Goal: Task Accomplishment & Management: Manage account settings

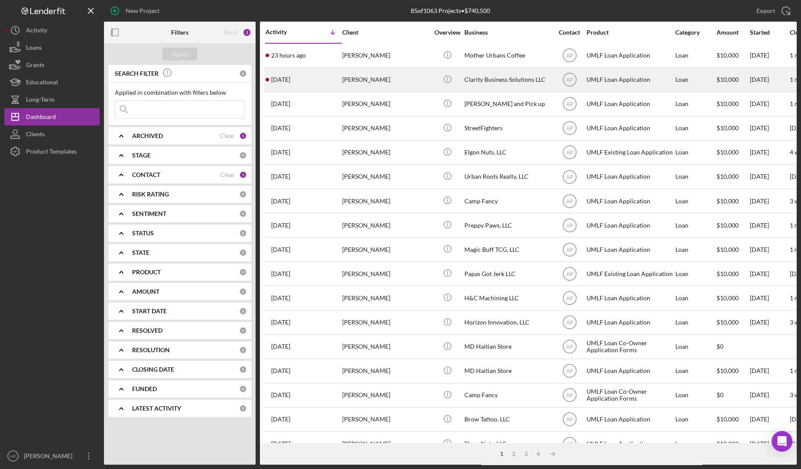
click at [382, 86] on div "[PERSON_NAME]" at bounding box center [385, 79] width 87 height 23
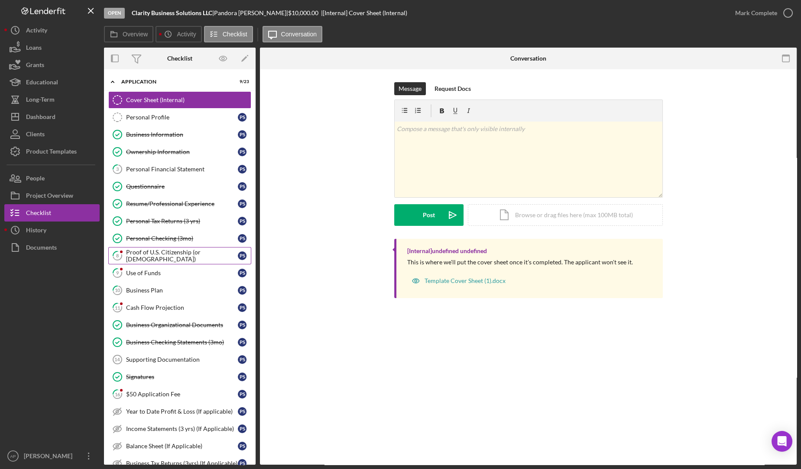
click at [186, 255] on div "Proof of U.S. Citizenship (or [DEMOGRAPHIC_DATA])" at bounding box center [182, 256] width 112 height 14
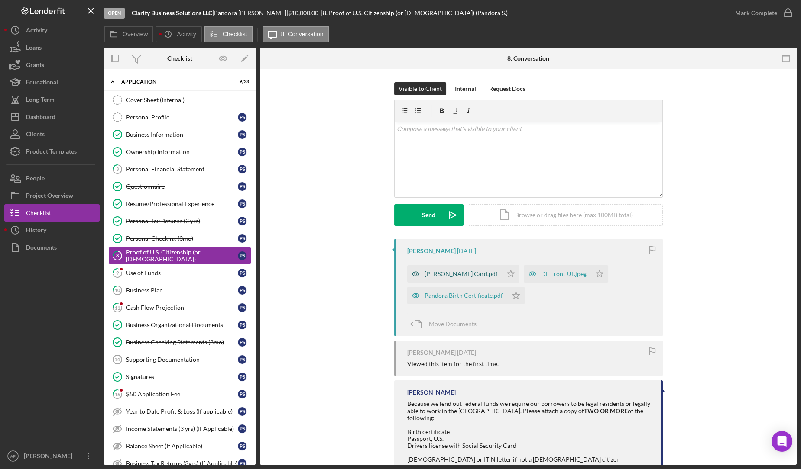
click at [458, 280] on div "[PERSON_NAME] Card.pdf" at bounding box center [454, 273] width 95 height 17
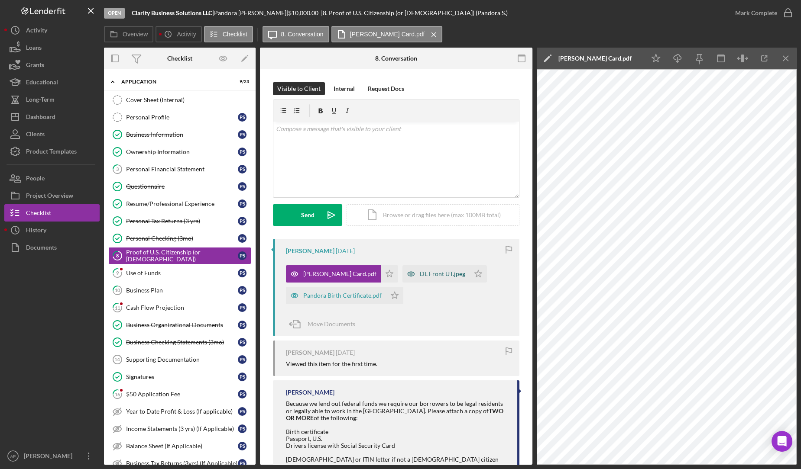
click at [449, 278] on div "DL Front UT.jpeg" at bounding box center [435, 273] width 67 height 17
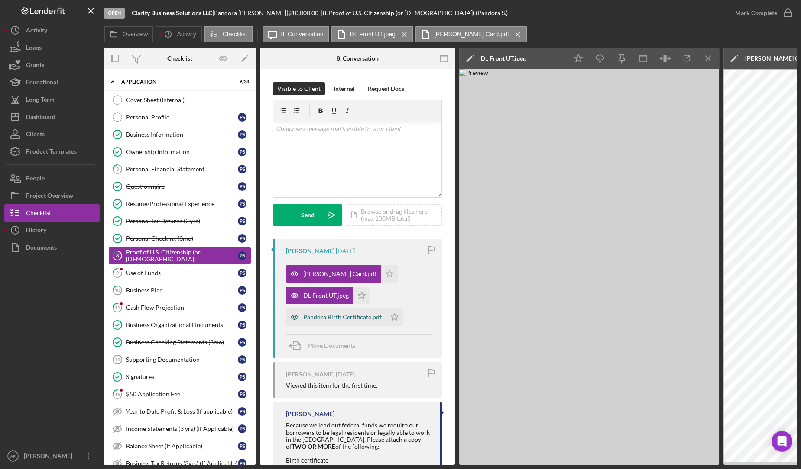
click at [363, 318] on div "Pandora Birth Certificate.pdf" at bounding box center [342, 317] width 78 height 7
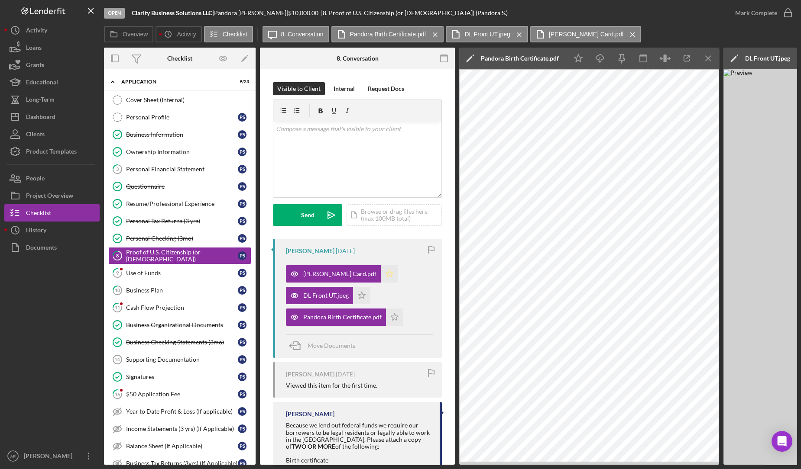
click at [398, 275] on icon "Icon/Star" at bounding box center [389, 273] width 17 height 17
click at [770, 4] on div "Mark Complete" at bounding box center [761, 13] width 70 height 26
click at [142, 274] on div "Use of Funds" at bounding box center [182, 273] width 112 height 7
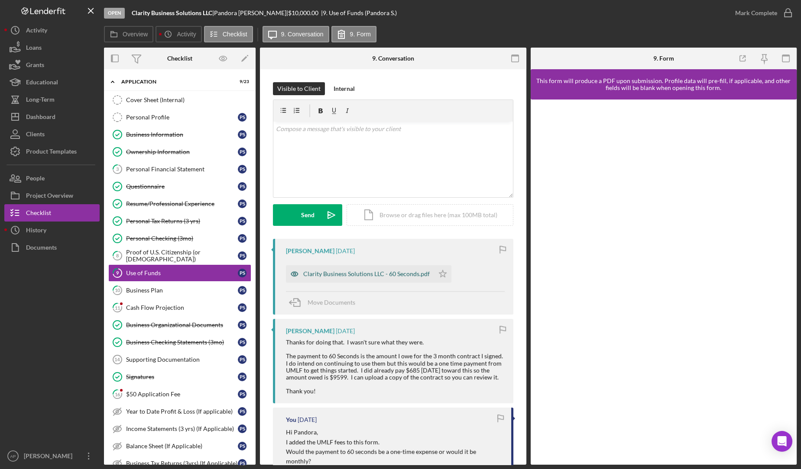
click at [335, 271] on div "Clarity Business Solutions LLC - 60 Seconds.pdf" at bounding box center [366, 274] width 126 height 7
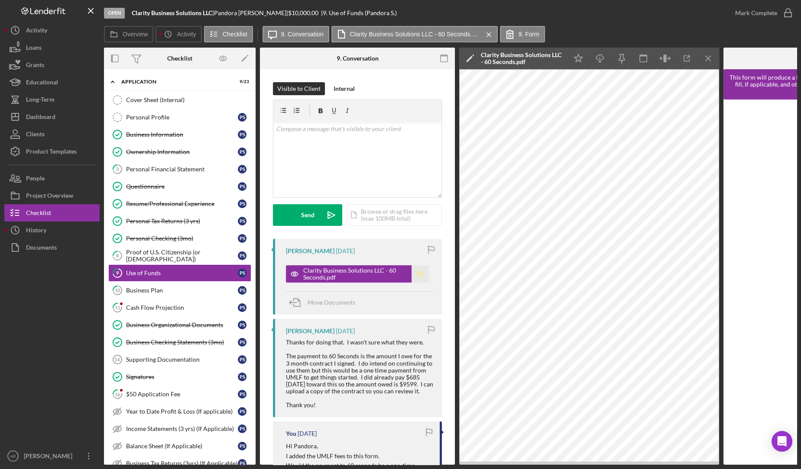
click at [416, 279] on icon "Icon/Star" at bounding box center [419, 273] width 17 height 17
click at [760, 18] on div "Mark Complete" at bounding box center [756, 12] width 42 height 17
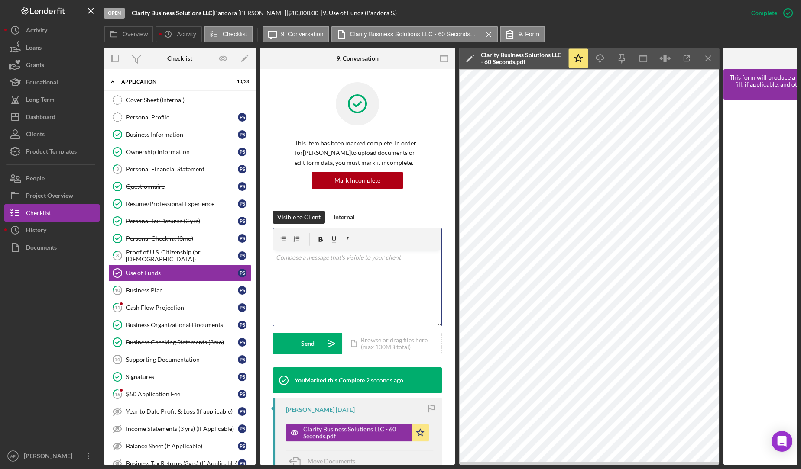
click at [399, 268] on div "v Color teal Color pink Remove color Add row above Add row below Add column bef…" at bounding box center [357, 288] width 168 height 76
click at [329, 349] on icon "Icon/icon-invite-send" at bounding box center [331, 344] width 22 height 22
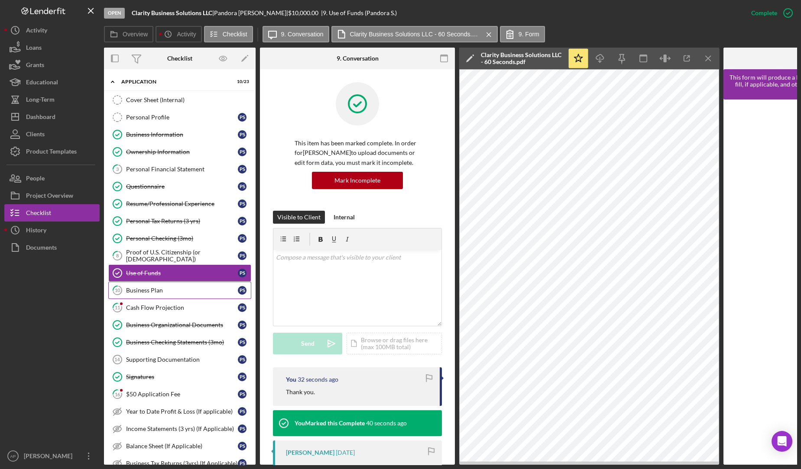
click at [190, 290] on div "Business Plan" at bounding box center [182, 290] width 112 height 7
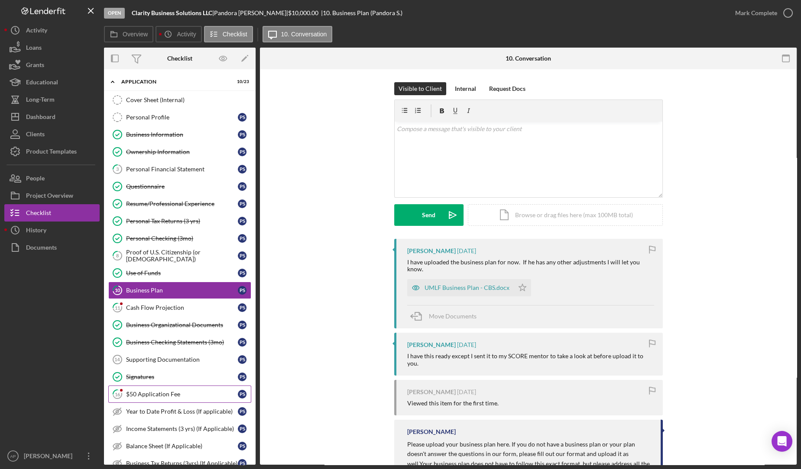
click at [181, 386] on link "16 $50 Application Fee P S" at bounding box center [179, 394] width 143 height 17
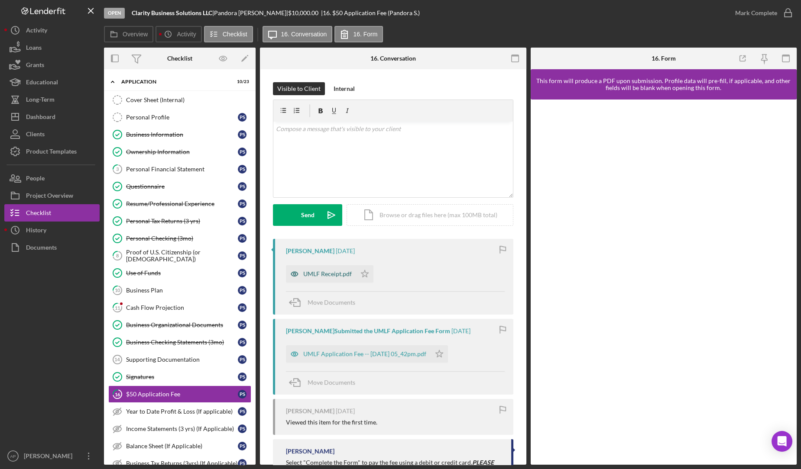
click at [326, 278] on div "UMLF Receipt.pdf" at bounding box center [321, 273] width 70 height 17
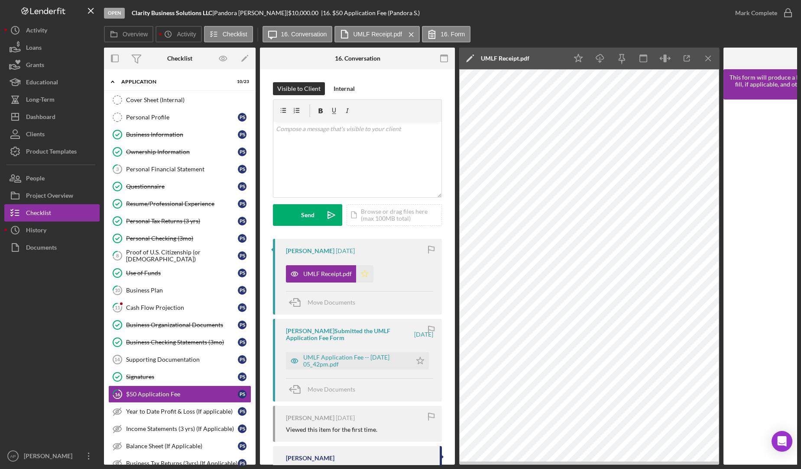
click at [364, 274] on icon "Icon/Star" at bounding box center [364, 273] width 17 height 17
click at [768, 19] on div "Mark Complete" at bounding box center [756, 12] width 42 height 17
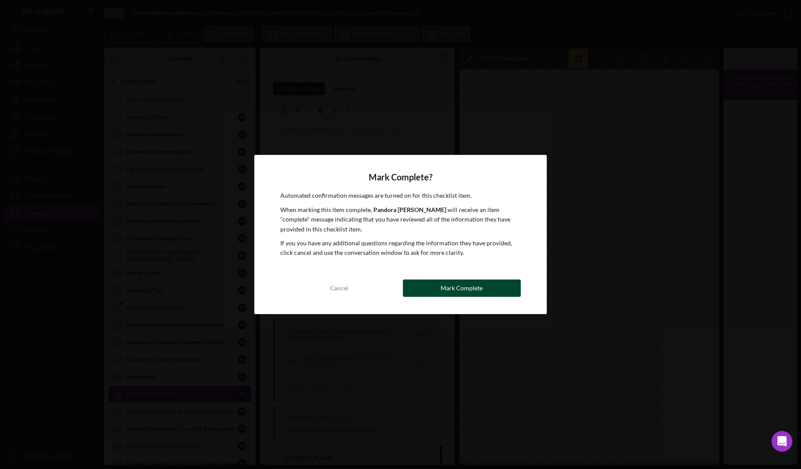
click at [450, 284] on div "Mark Complete" at bounding box center [461, 288] width 42 height 17
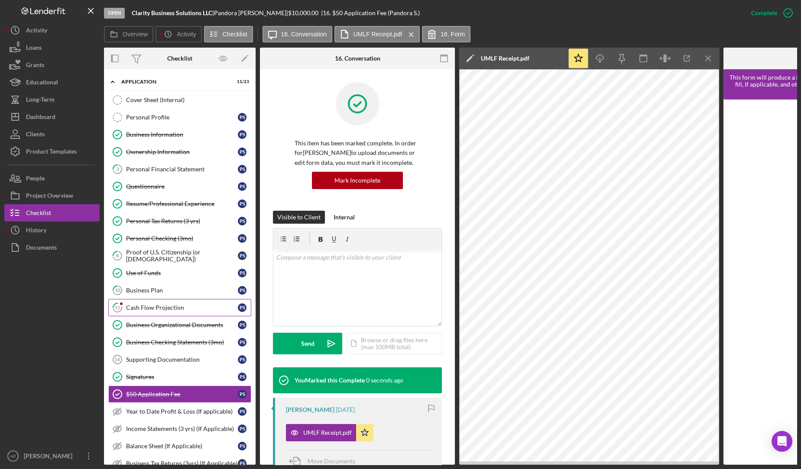
click at [178, 305] on div "Cash Flow Projection" at bounding box center [182, 307] width 112 height 7
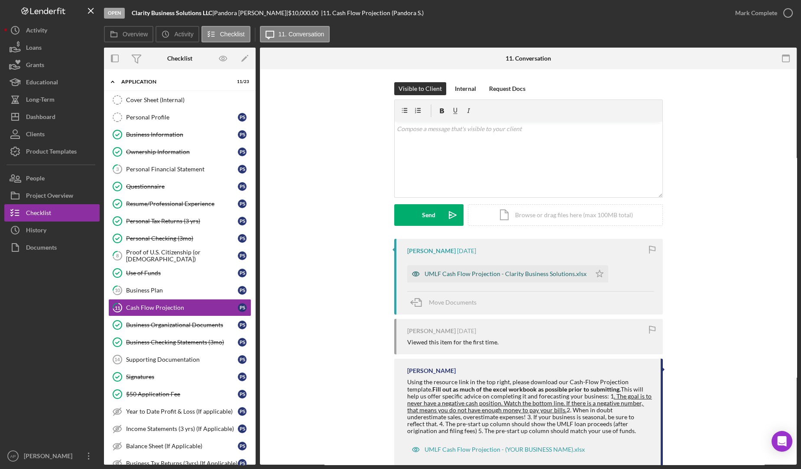
click at [482, 278] on div "UMLF Cash Flow Projection - Clarity Business Solutions.xlsx" at bounding box center [499, 273] width 184 height 17
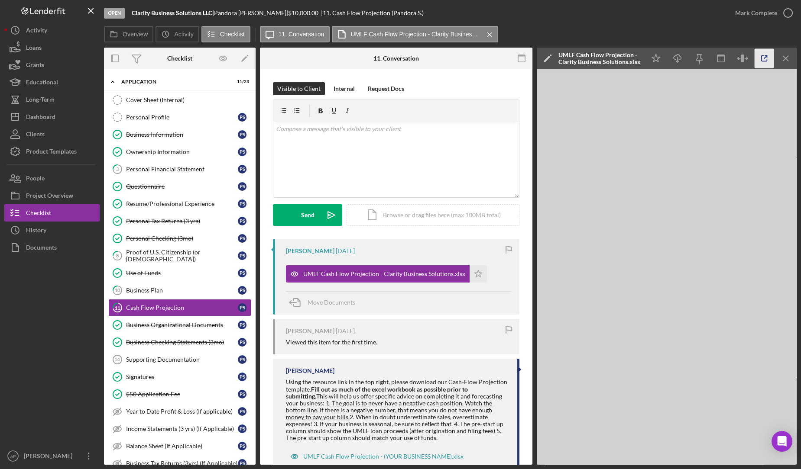
click at [762, 57] on icon "button" at bounding box center [763, 58] width 19 height 19
click at [158, 289] on div "Business Plan" at bounding box center [182, 290] width 112 height 7
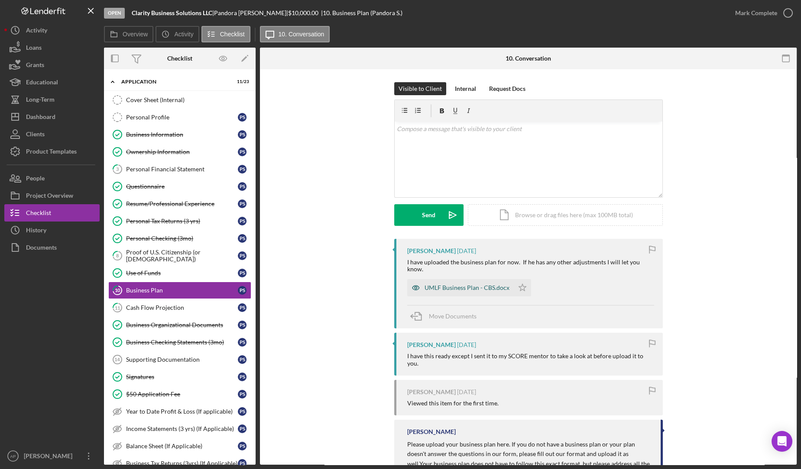
click at [432, 285] on div "UMLF Business Plan - CBS.docx" at bounding box center [460, 287] width 107 height 17
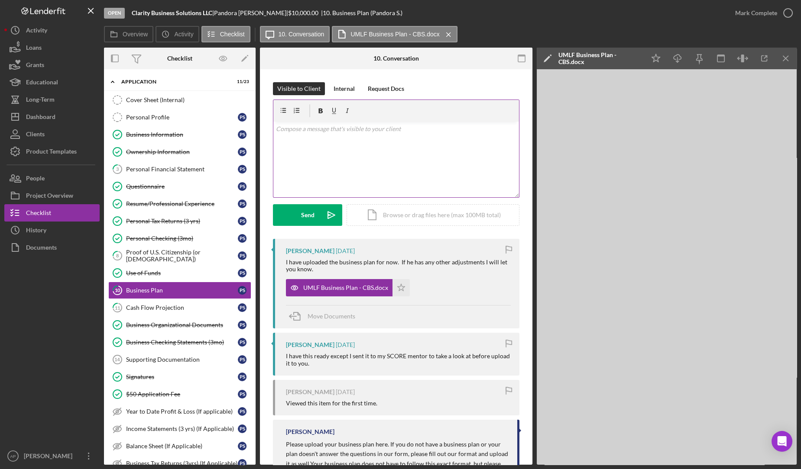
click at [312, 152] on div "v Color teal Color pink Remove color Add row above Add row below Add column bef…" at bounding box center [396, 160] width 246 height 76
click at [312, 210] on div "Send" at bounding box center [307, 215] width 13 height 22
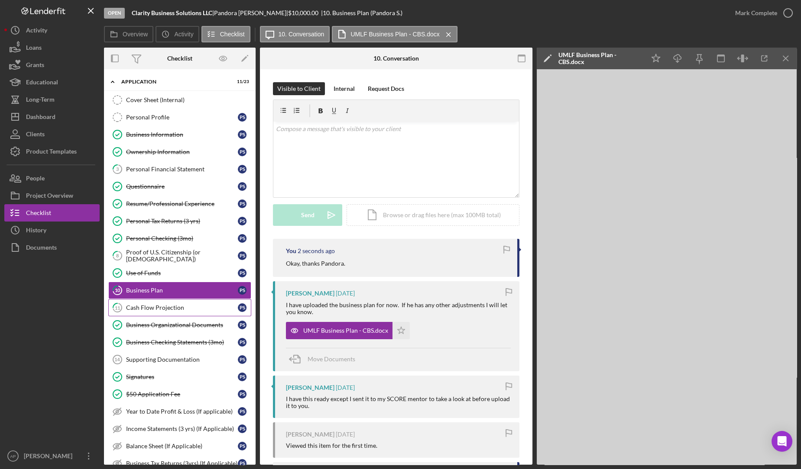
click at [175, 307] on div "Cash Flow Projection" at bounding box center [182, 307] width 112 height 7
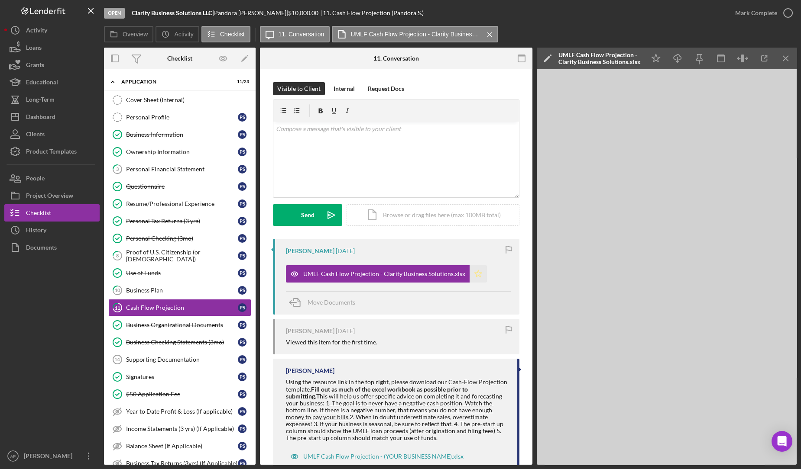
click at [475, 273] on polygon "button" at bounding box center [478, 273] width 7 height 7
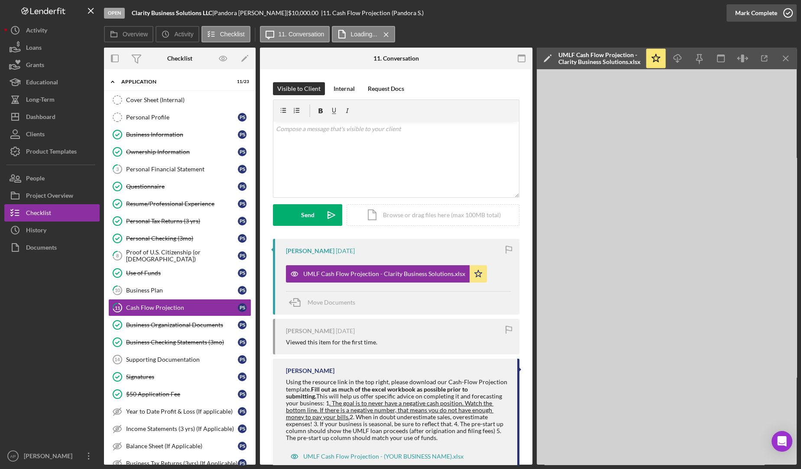
click at [759, 13] on div "Mark Complete" at bounding box center [756, 12] width 42 height 17
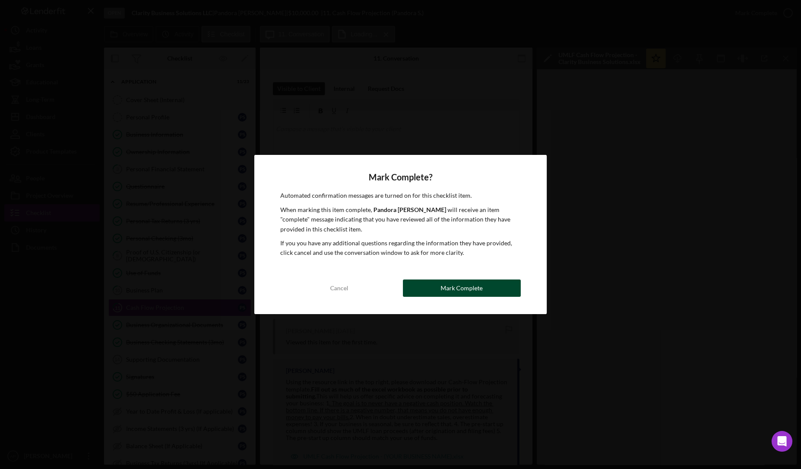
click at [425, 282] on button "Mark Complete" at bounding box center [462, 288] width 118 height 17
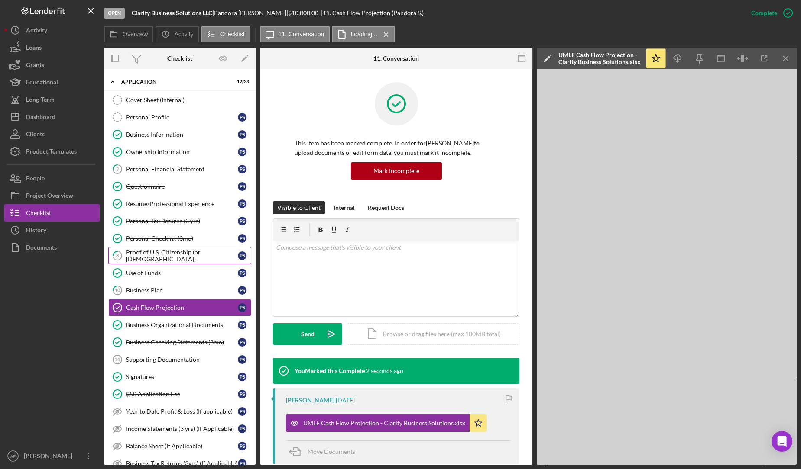
click at [198, 255] on div "Proof of U.S. Citizenship (or [DEMOGRAPHIC_DATA])" at bounding box center [182, 256] width 112 height 14
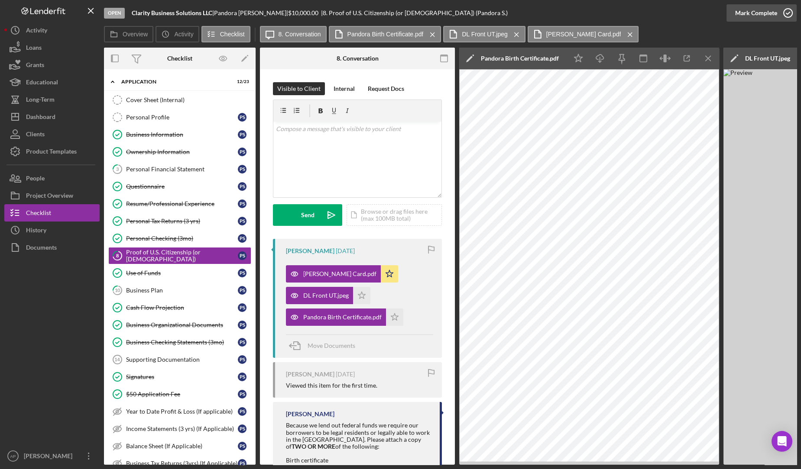
click at [788, 10] on icon "button" at bounding box center [788, 13] width 22 height 22
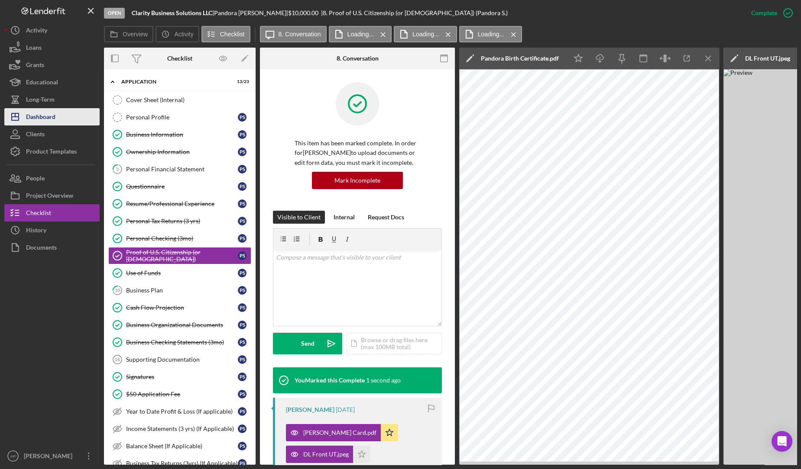
click at [73, 117] on button "Icon/Dashboard Dashboard" at bounding box center [51, 116] width 95 height 17
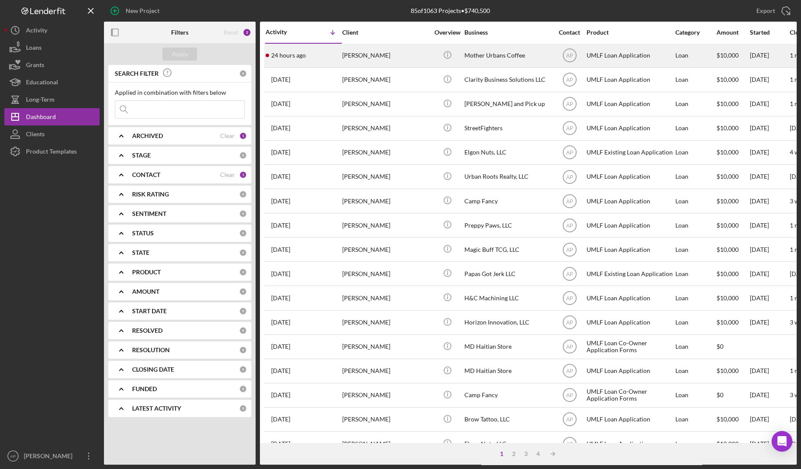
click at [387, 59] on div "[PERSON_NAME]" at bounding box center [385, 55] width 87 height 23
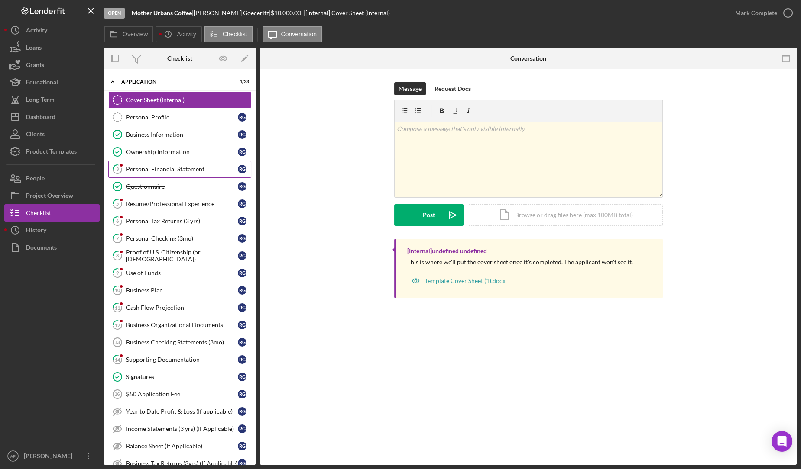
click at [193, 171] on div "Personal Financial Statement" at bounding box center [182, 169] width 112 height 7
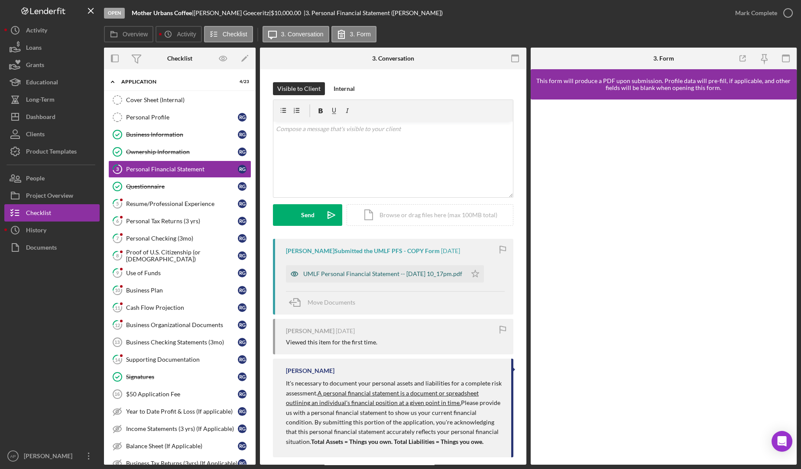
click at [329, 278] on div "UMLF Personal Financial Statement -- [DATE] 10_17pm.pdf" at bounding box center [376, 273] width 181 height 17
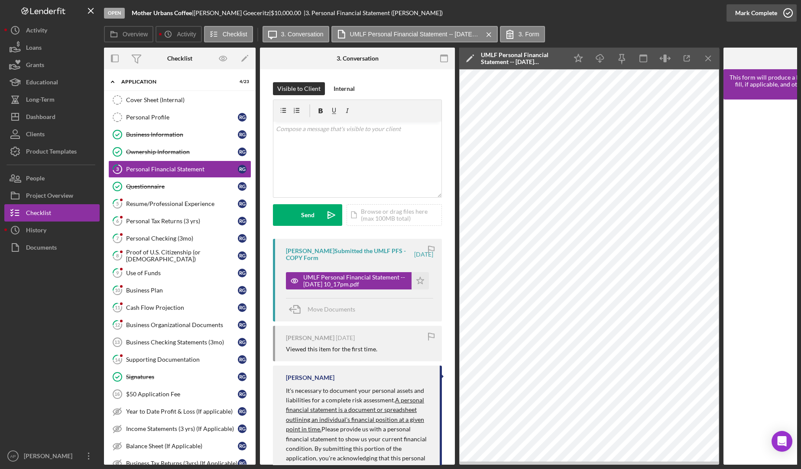
click at [759, 11] on div "Mark Complete" at bounding box center [756, 12] width 42 height 17
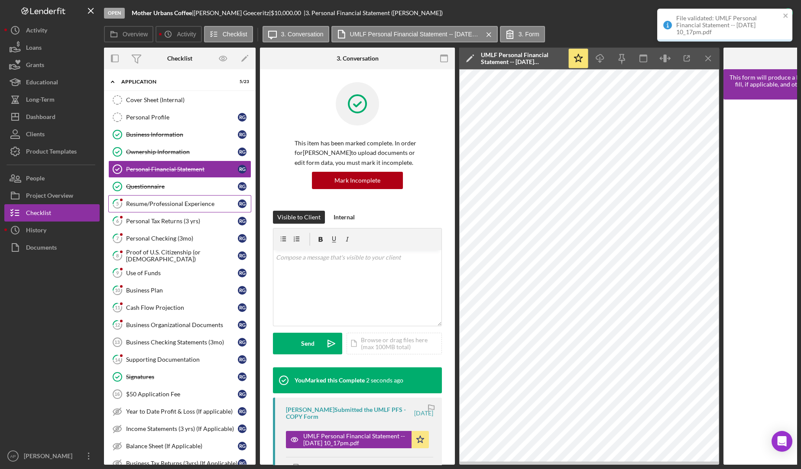
click at [200, 202] on div "Resume/Professional Experience" at bounding box center [182, 203] width 112 height 7
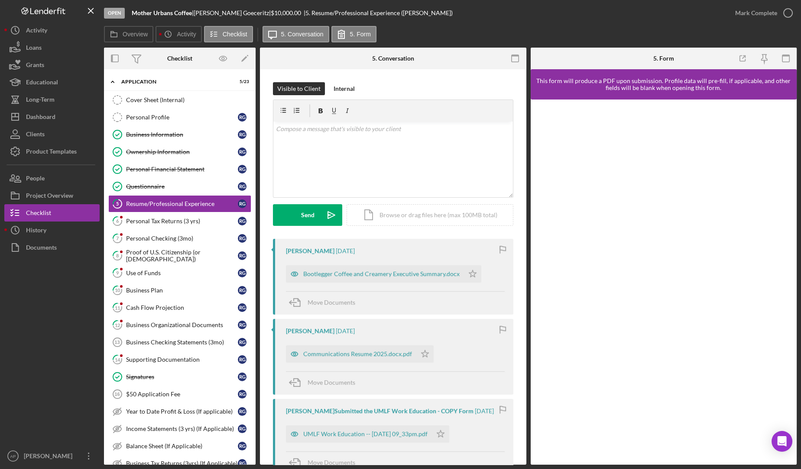
click at [336, 284] on div "[PERSON_NAME] Goeceritz [DATE] Bootlegger Coffee and Creamery Executive Summary…" at bounding box center [393, 277] width 240 height 76
click at [349, 271] on div "Bootlegger Coffee and Creamery Executive Summary.docx" at bounding box center [381, 274] width 156 height 7
